Goal: Check status: Check status

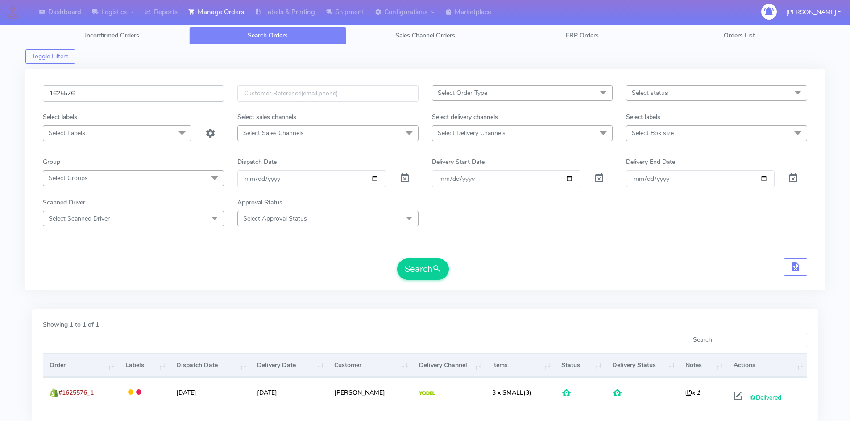
drag, startPoint x: 54, startPoint y: 102, endPoint x: 31, endPoint y: 103, distance: 23.3
click at [31, 103] on div "1625576 Select Order Type Select All MEALS ATAVI One Off Pasta Club Gift Kit Ev…" at bounding box center [424, 180] width 799 height 222
paste input "19269"
type input "1619269"
click at [419, 270] on button "Search" at bounding box center [423, 269] width 52 height 21
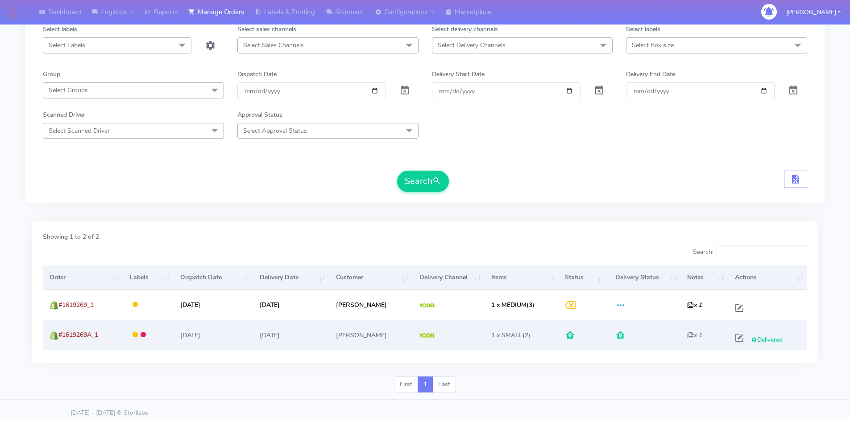
scroll to position [93, 0]
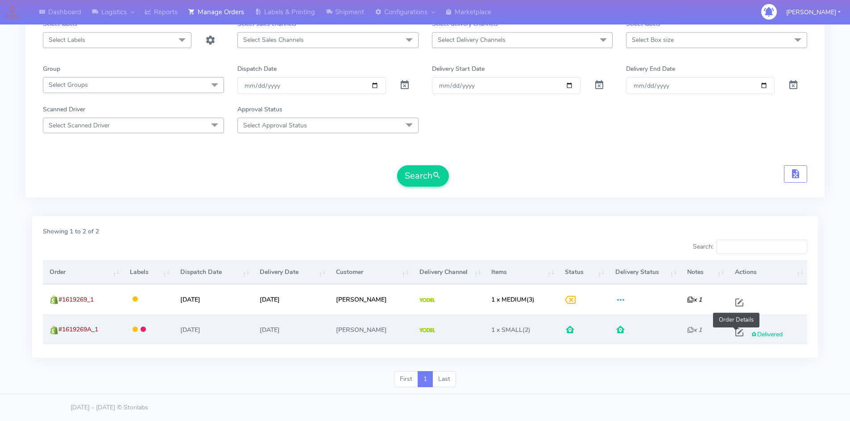
click at [737, 334] on span at bounding box center [739, 334] width 16 height 8
select select "5"
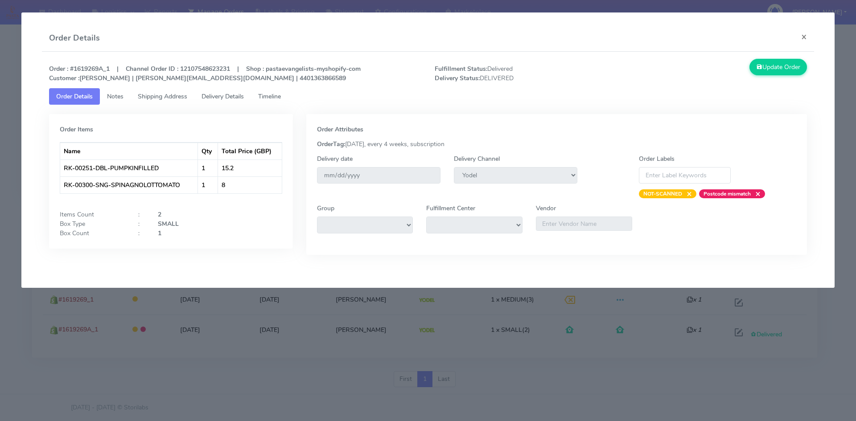
click at [220, 99] on span "Delivery Details" at bounding box center [223, 96] width 42 height 8
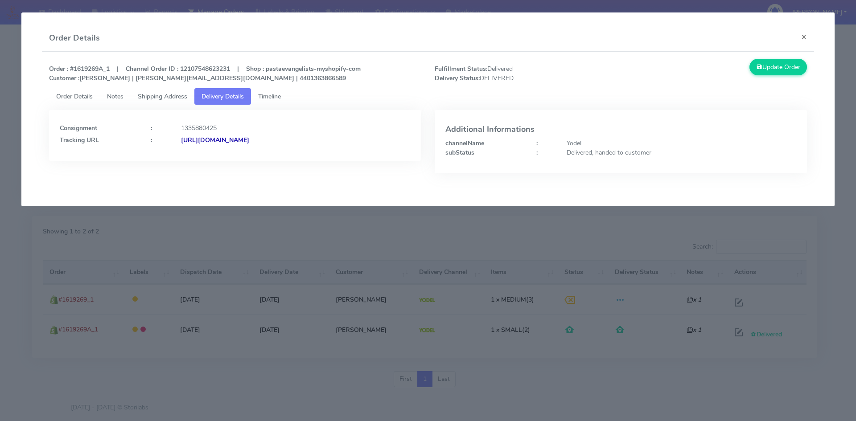
click at [249, 140] on strong "[URL][DOMAIN_NAME]" at bounding box center [215, 140] width 68 height 8
click at [166, 93] on span "Shipping Address" at bounding box center [163, 96] width 50 height 8
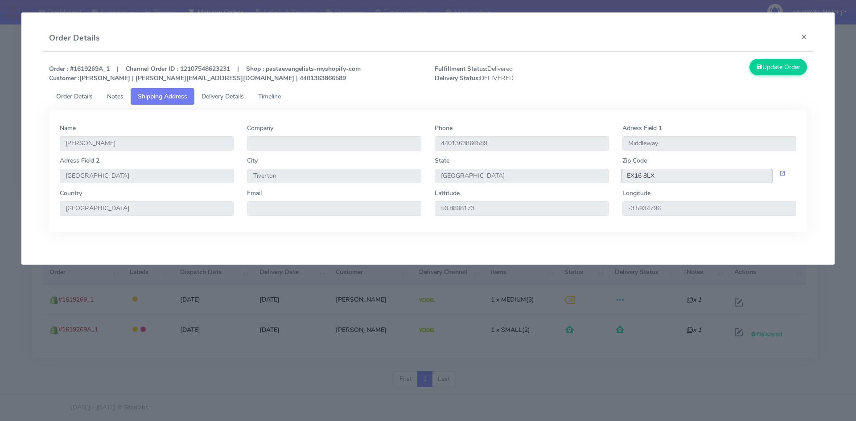
click at [641, 178] on input "EX16 8LX" at bounding box center [697, 176] width 152 height 14
click at [642, 177] on input "EX16 8LX" at bounding box center [697, 176] width 152 height 14
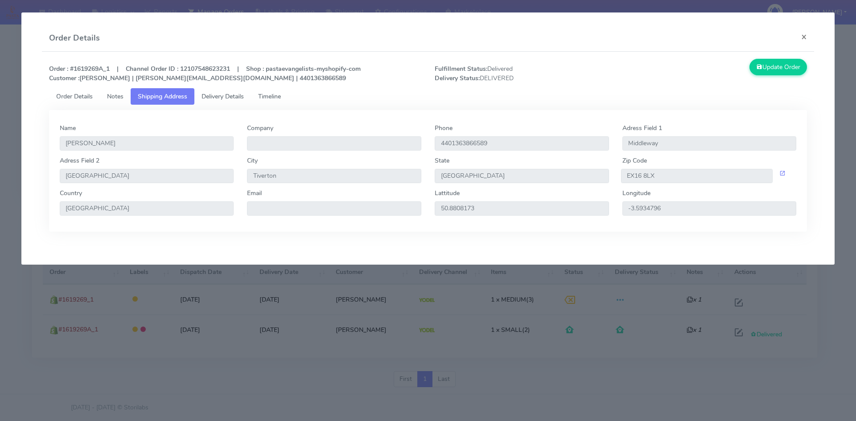
click at [229, 96] on span "Delivery Details" at bounding box center [223, 96] width 42 height 8
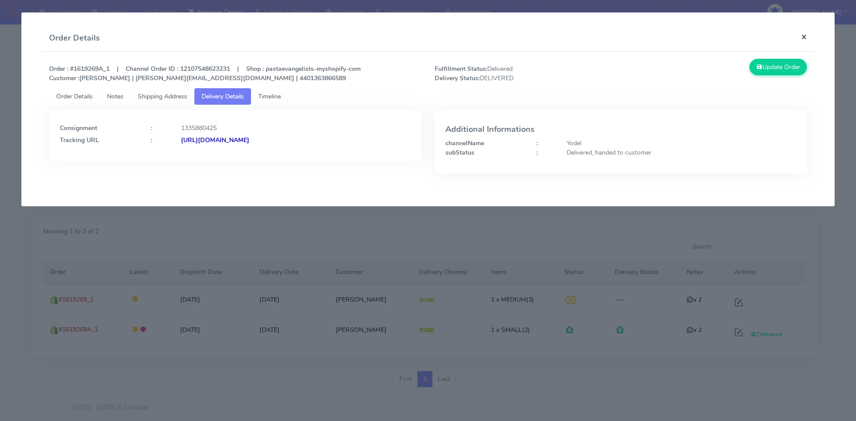
click at [813, 39] on button "×" at bounding box center [804, 37] width 20 height 24
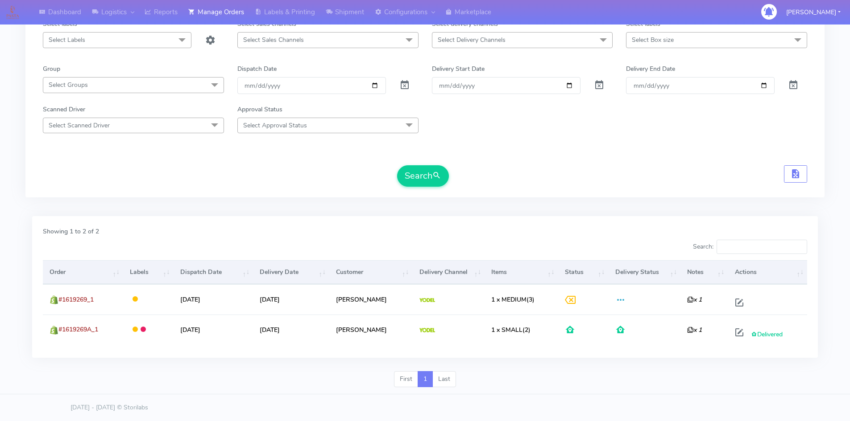
click at [449, 382] on li "Last" at bounding box center [444, 380] width 23 height 16
click at [623, 358] on div "Showing 1 to 2 of 2 Search: Order Labels Dispatch Date Delivery Date Customer D…" at bounding box center [424, 287] width 785 height 142
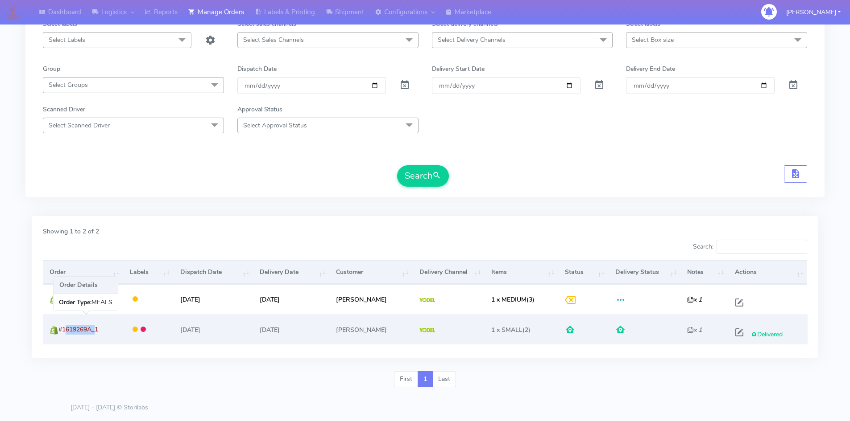
drag, startPoint x: 94, startPoint y: 330, endPoint x: 64, endPoint y: 331, distance: 29.5
click at [64, 331] on span "#1619269A_1" at bounding box center [78, 330] width 40 height 8
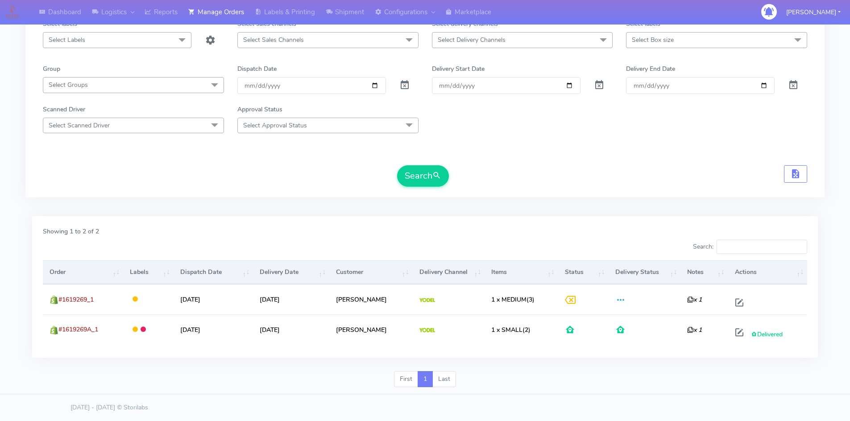
click at [152, 378] on div "First 1 Last" at bounding box center [424, 383] width 799 height 23
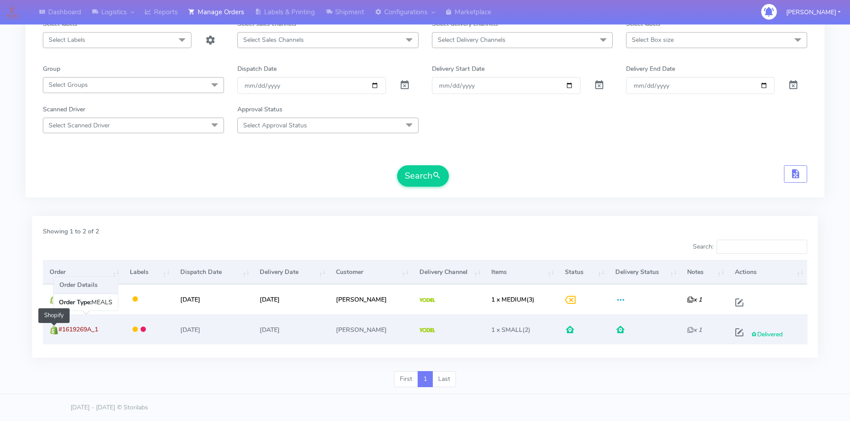
click at [56, 334] on img at bounding box center [54, 330] width 9 height 9
